Goal: Task Accomplishment & Management: Manage account settings

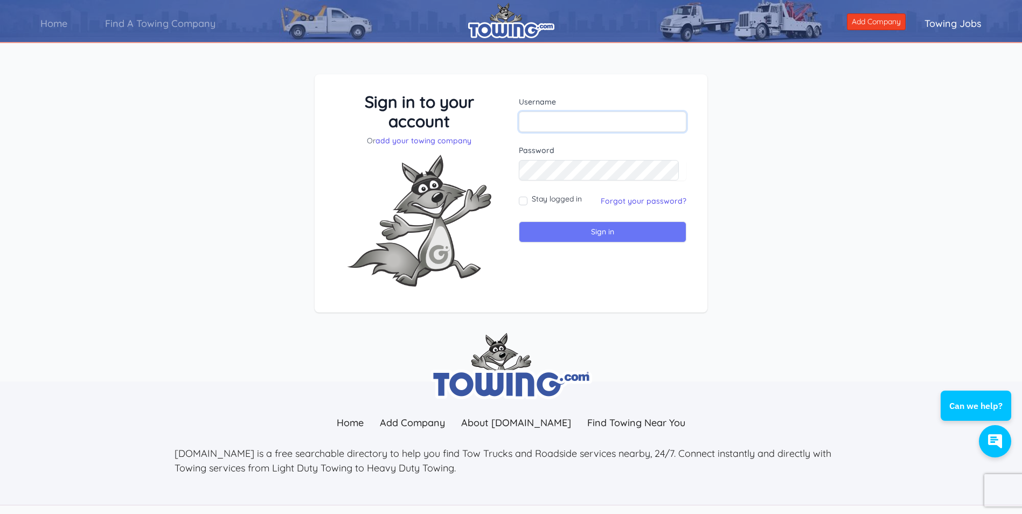
type input "Grimmsauto1"
click at [578, 235] on input "Sign in" at bounding box center [603, 231] width 168 height 21
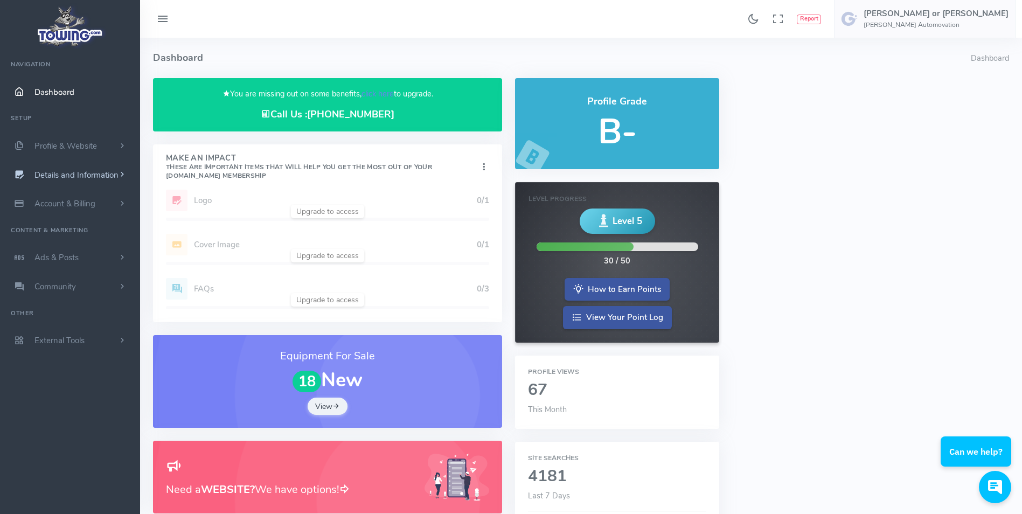
click at [97, 178] on span "Details and Information" at bounding box center [76, 175] width 84 height 11
click at [92, 238] on link "Company Information" at bounding box center [83, 239] width 113 height 22
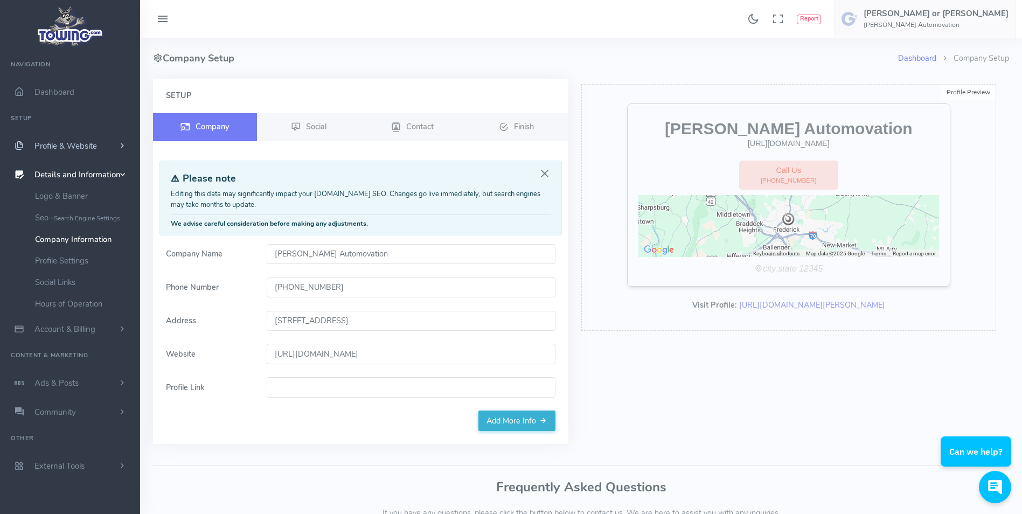
click at [88, 142] on span "Profile & Website" at bounding box center [65, 146] width 62 height 11
click at [99, 187] on small "What service you provide" at bounding box center [83, 195] width 96 height 20
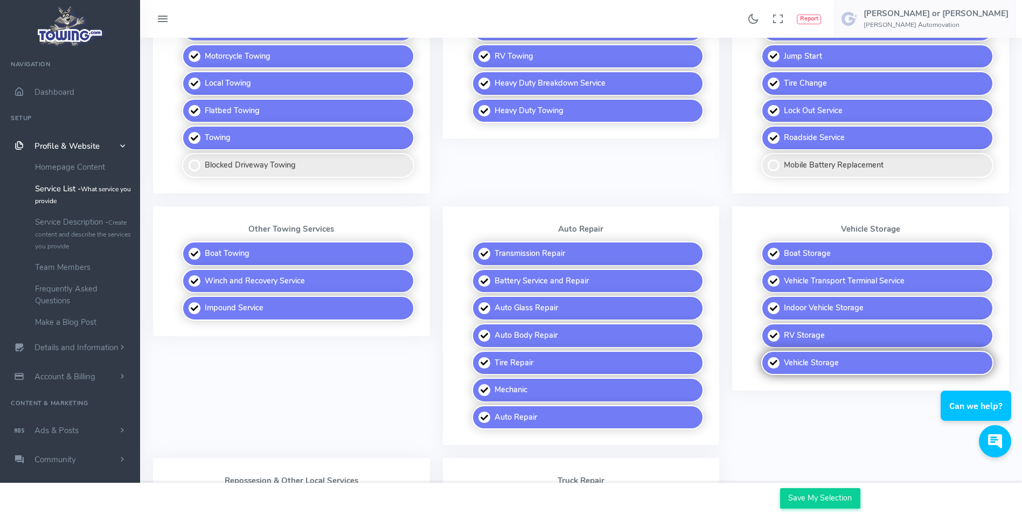
scroll to position [377, 0]
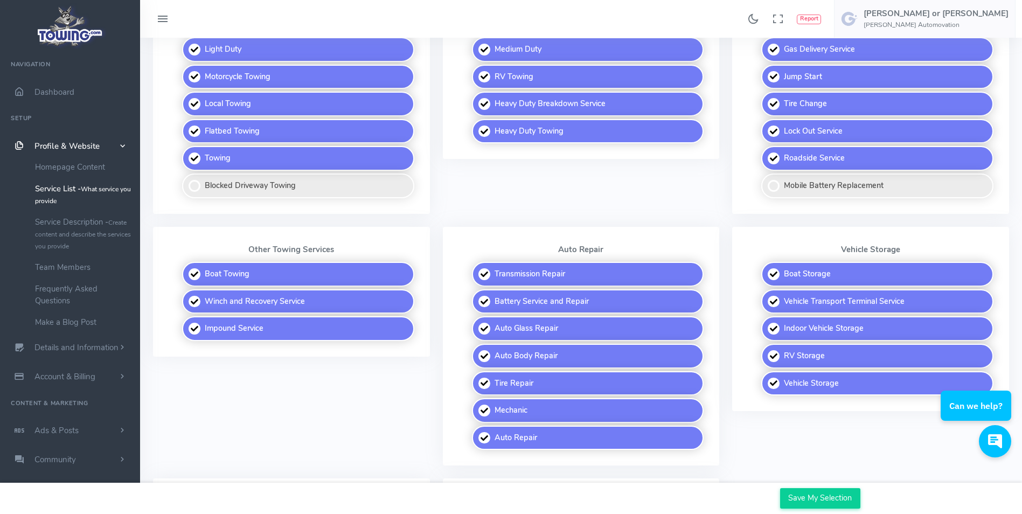
click at [788, 424] on div "Location Vehicle Storage Boat Storage Vehicle Transport Terminal Service Indoor…" at bounding box center [871, 353] width 290 height 252
click at [777, 329] on label "Indoor Vehicle Storage" at bounding box center [877, 328] width 232 height 25
click at [766, 323] on input "Indoor Vehicle Storage" at bounding box center [762, 319] width 7 height 7
checkbox input "false"
click at [735, 348] on div "Location Vehicle Storage Boat Storage Vehicle Transport Terminal Service Indoor…" at bounding box center [870, 319] width 277 height 185
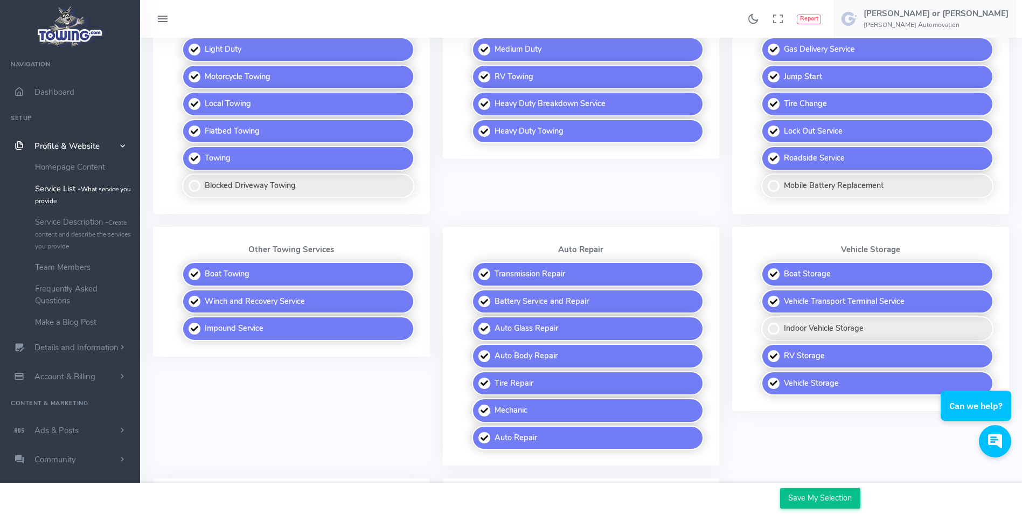
click at [800, 503] on input "Save My Selection" at bounding box center [820, 498] width 80 height 20
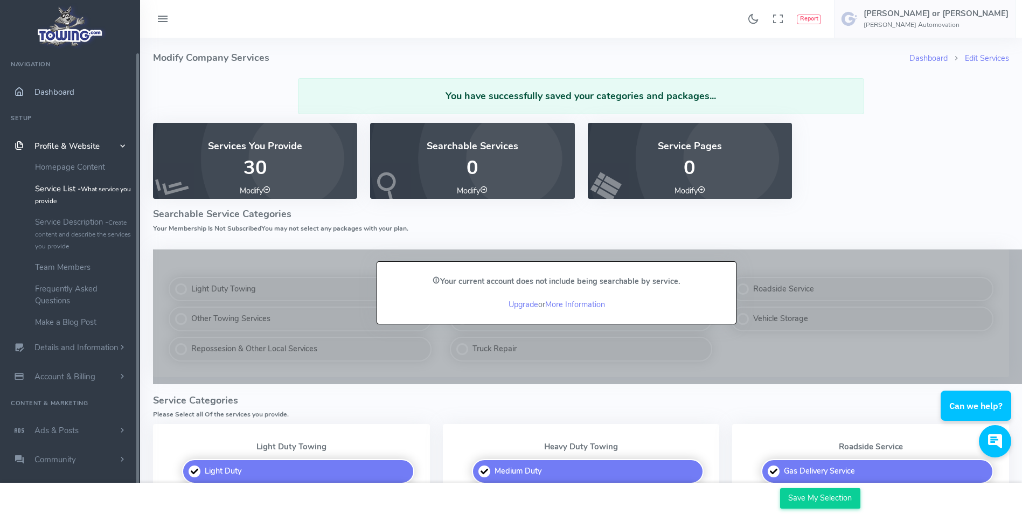
click at [53, 95] on span "Dashboard" at bounding box center [54, 92] width 40 height 11
